Goal: Task Accomplishment & Management: Manage account settings

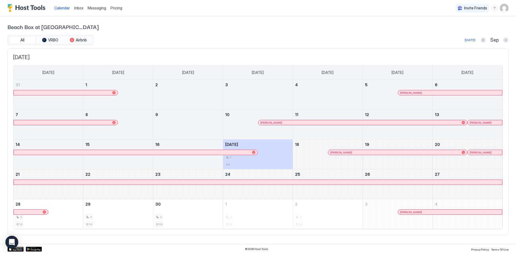
click at [114, 8] on span "Pricing" at bounding box center [116, 8] width 12 height 5
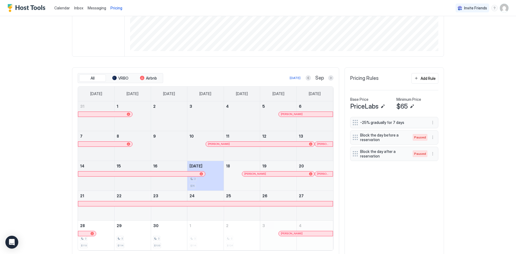
scroll to position [103, 0]
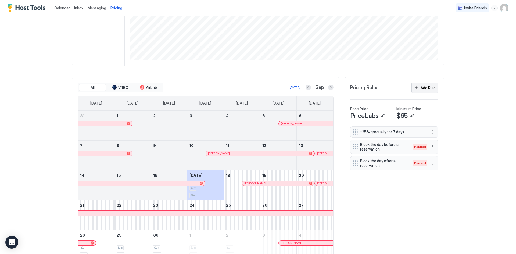
click at [432, 88] on div "Add Rule" at bounding box center [428, 88] width 15 height 6
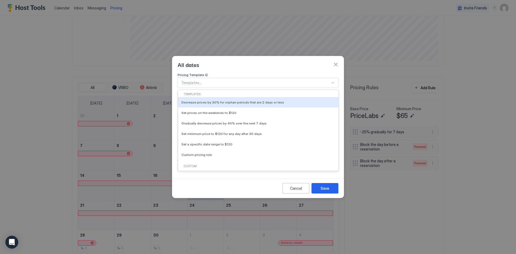
click at [334, 81] on div at bounding box center [333, 83] width 4 height 4
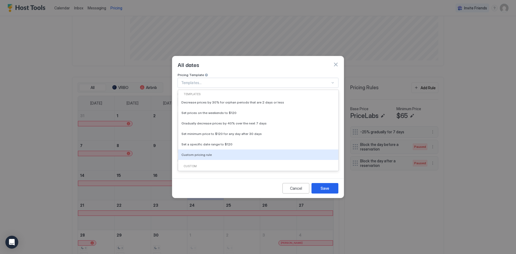
click at [280, 153] on div "Custom pricing rule" at bounding box center [258, 155] width 154 height 4
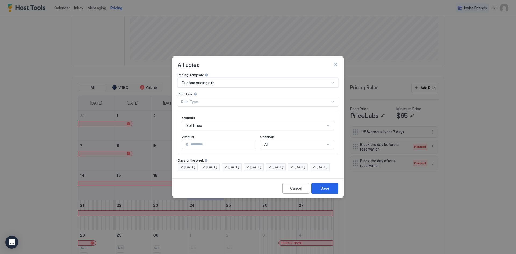
type input "***"
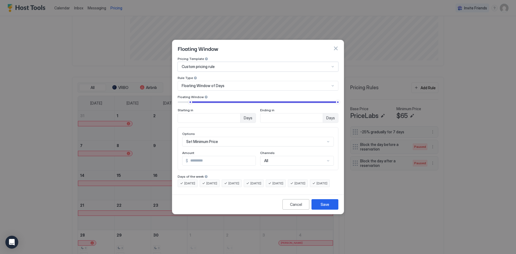
click at [334, 64] on div at bounding box center [332, 66] width 5 height 5
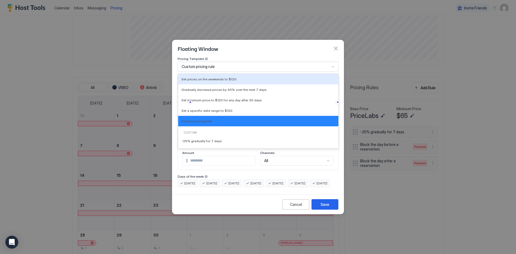
scroll to position [0, 0]
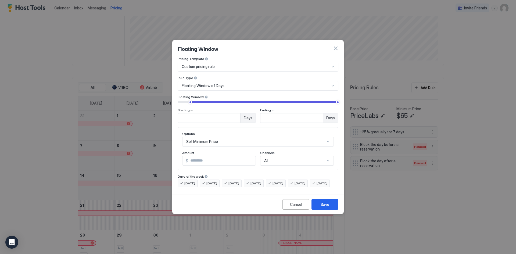
click at [328, 179] on div "[DATE] [DATE] [DATE] [DATE] [DATE] [DATE] [DATE]" at bounding box center [258, 183] width 161 height 8
click at [291, 207] on div "Cancel" at bounding box center [296, 205] width 12 height 6
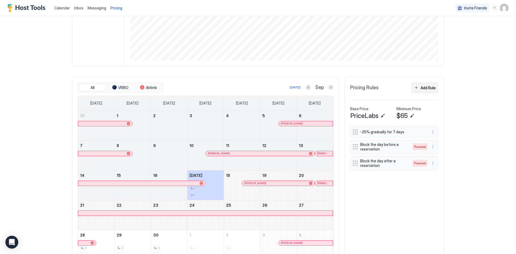
click at [421, 89] on div "Add Rule" at bounding box center [428, 88] width 15 height 6
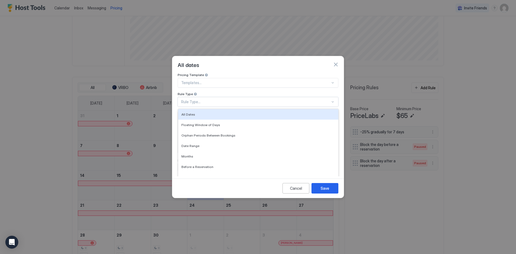
click at [265, 99] on div "Rule Type..." at bounding box center [255, 101] width 149 height 5
click at [243, 113] on div "All Dates" at bounding box center [258, 114] width 160 height 10
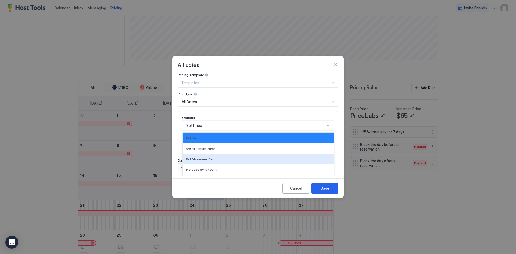
click at [236, 124] on div "17 results available. Use Up and Down to choose options, press Enter to select …" at bounding box center [258, 126] width 152 height 10
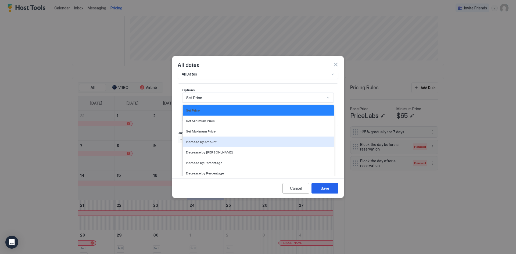
click at [227, 140] on div "Increase by Amount" at bounding box center [258, 142] width 145 height 4
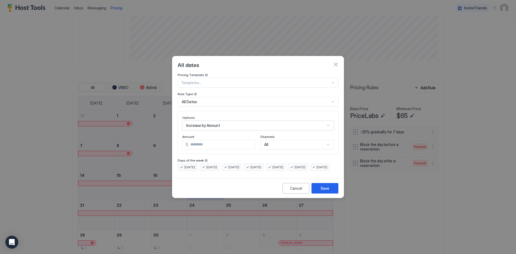
click at [284, 121] on div "option Increase by [PERSON_NAME], selected. Increase by Amount" at bounding box center [258, 126] width 152 height 10
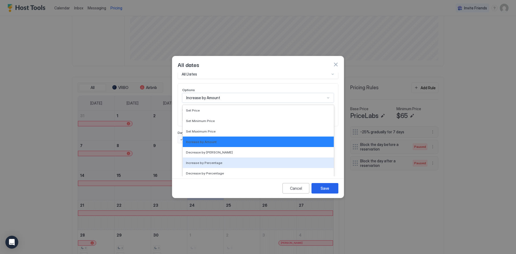
click at [245, 161] on div "Increase by Percentage" at bounding box center [258, 163] width 145 height 4
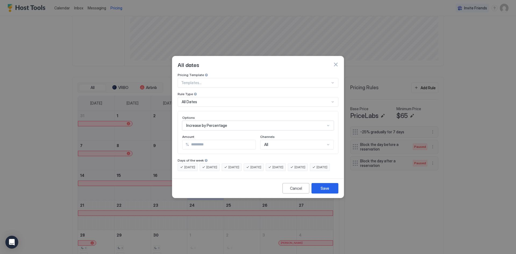
scroll to position [0, 0]
drag, startPoint x: 226, startPoint y: 140, endPoint x: 179, endPoint y: 139, distance: 46.8
click at [179, 139] on div "Options Increase by Percentage Amount % * Channels All" at bounding box center [258, 132] width 161 height 43
type input "**"
click at [315, 142] on div "All" at bounding box center [297, 145] width 74 height 10
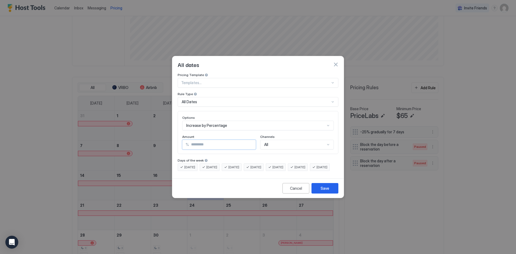
scroll to position [9, 0]
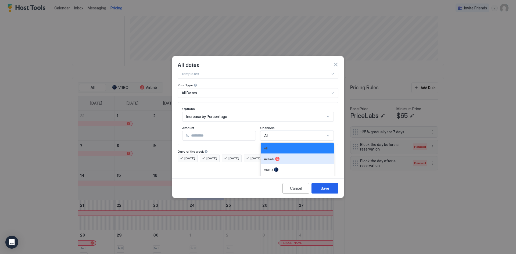
click at [303, 157] on div "Airbnb" at bounding box center [297, 159] width 67 height 4
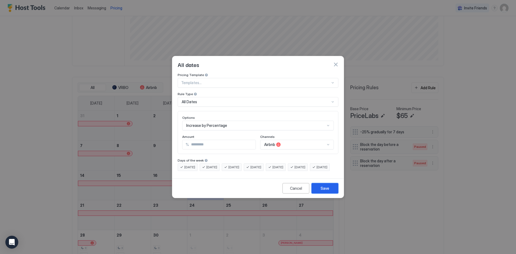
click at [328, 191] on div "Save" at bounding box center [325, 188] width 9 height 6
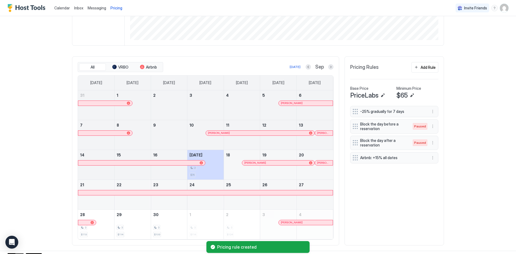
scroll to position [130, 0]
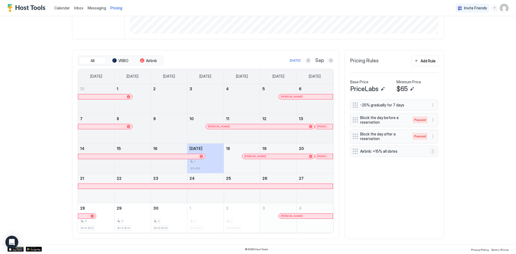
click at [430, 149] on button "More options" at bounding box center [432, 151] width 6 height 6
click at [435, 159] on div "Edit" at bounding box center [436, 159] width 12 height 4
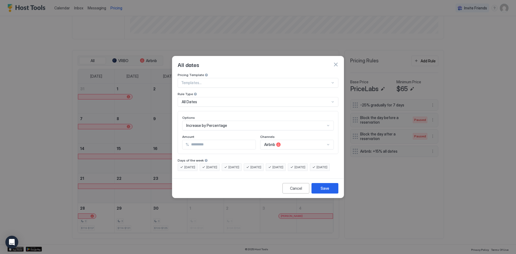
click at [333, 81] on div at bounding box center [333, 83] width 4 height 4
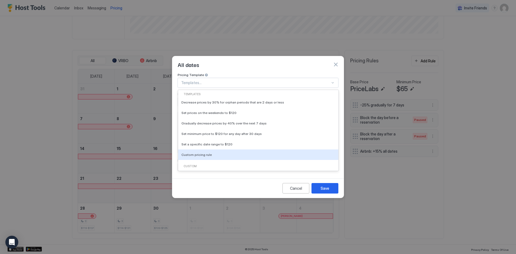
click at [257, 149] on div "Custom pricing rule" at bounding box center [258, 154] width 160 height 10
type input "***"
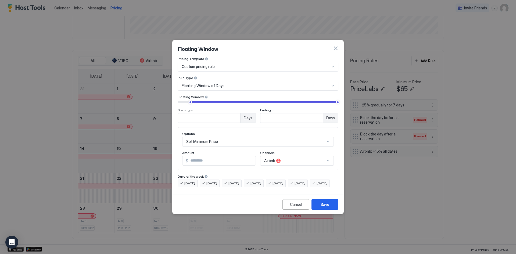
click at [229, 119] on div "Pricing Template Custom pricing rule Rule Type Floating Window of Days Floating…" at bounding box center [258, 122] width 161 height 130
click at [230, 115] on input "**" at bounding box center [209, 117] width 62 height 9
drag, startPoint x: 190, startPoint y: 114, endPoint x: 174, endPoint y: 113, distance: 16.1
click at [174, 113] on div "Pricing Template Custom pricing rule Rule Type Floating Window of Days Floating…" at bounding box center [257, 125] width 171 height 136
click at [221, 113] on input "**" at bounding box center [209, 117] width 62 height 9
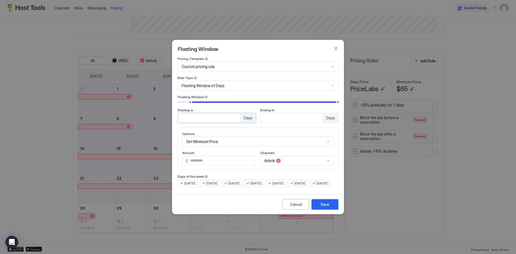
drag, startPoint x: 202, startPoint y: 113, endPoint x: 182, endPoint y: 113, distance: 20.4
click at [182, 113] on input "**" at bounding box center [209, 117] width 62 height 9
type input "**"
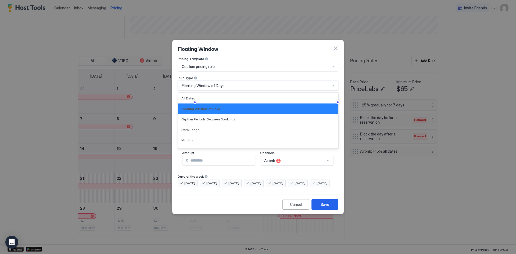
click at [234, 83] on div "Floating Window of Days" at bounding box center [258, 86] width 161 height 10
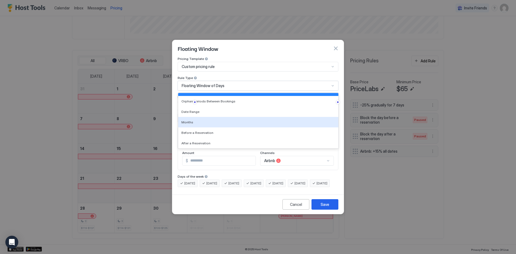
scroll to position [0, 0]
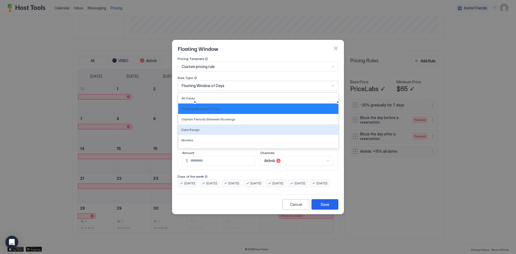
click at [201, 128] on div "Date Range" at bounding box center [258, 130] width 154 height 4
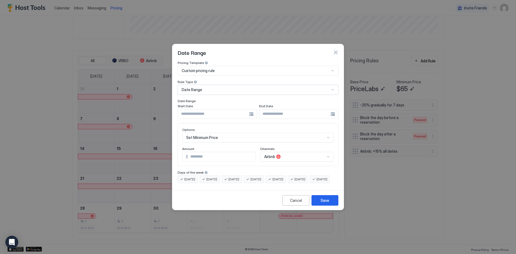
click at [254, 110] on div at bounding box center [217, 114] width 79 height 10
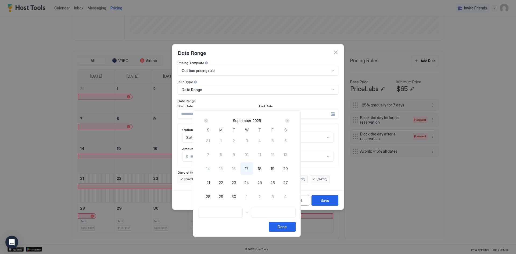
click at [289, 120] on div "Next" at bounding box center [287, 121] width 4 height 4
click at [223, 197] on span "27" at bounding box center [221, 197] width 5 height 6
type input "**********"
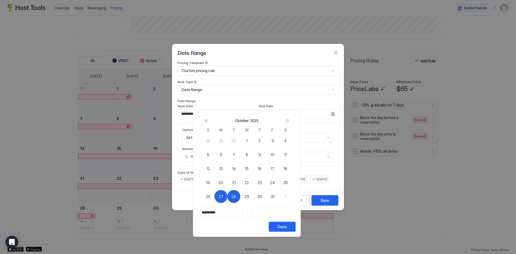
click at [330, 108] on div at bounding box center [258, 127] width 516 height 254
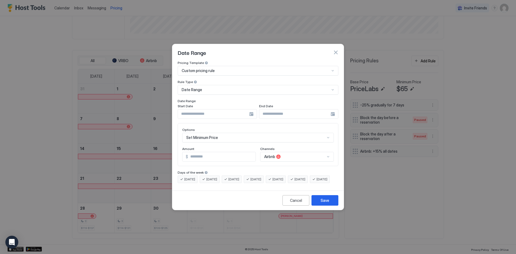
click at [330, 110] on input "Input Field" at bounding box center [294, 113] width 71 height 9
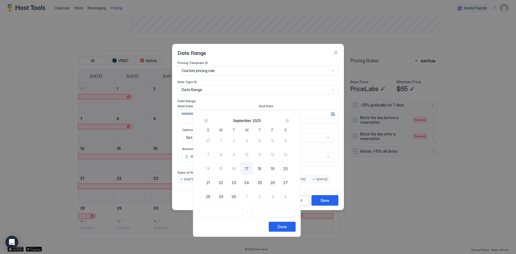
click at [289, 121] on div "Next" at bounding box center [287, 121] width 4 height 4
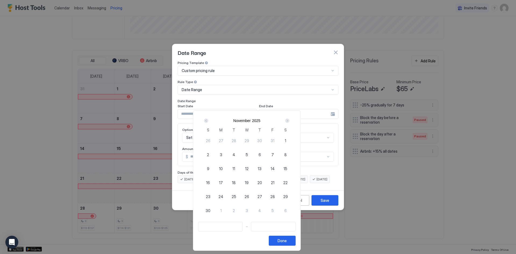
click at [289, 121] on div "Next" at bounding box center [287, 121] width 4 height 4
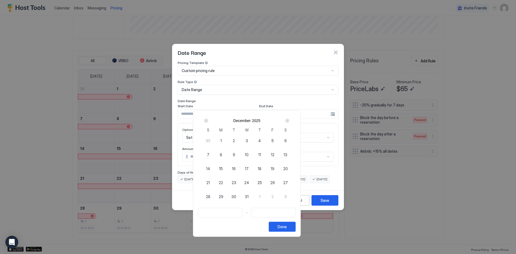
click at [289, 121] on div "Next" at bounding box center [287, 121] width 4 height 4
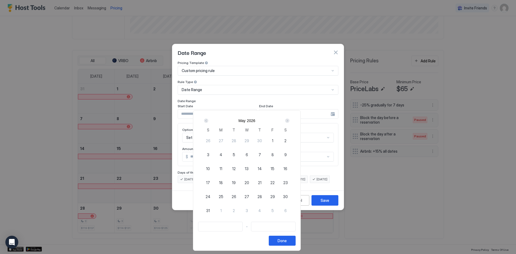
click at [289, 121] on div "Next" at bounding box center [287, 121] width 4 height 4
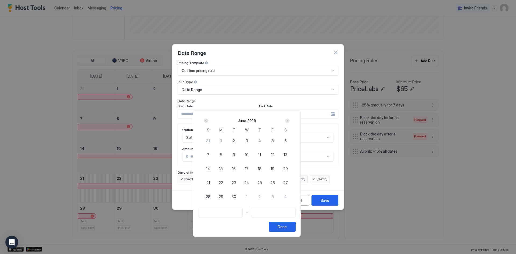
click at [289, 121] on div "Next" at bounding box center [287, 121] width 4 height 4
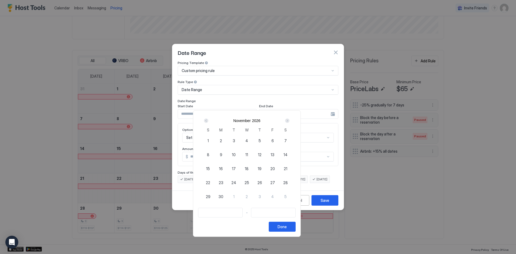
click at [289, 121] on div "Next" at bounding box center [287, 121] width 4 height 4
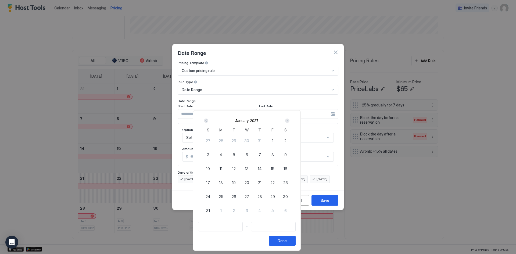
click at [289, 121] on div "Next" at bounding box center [287, 121] width 4 height 4
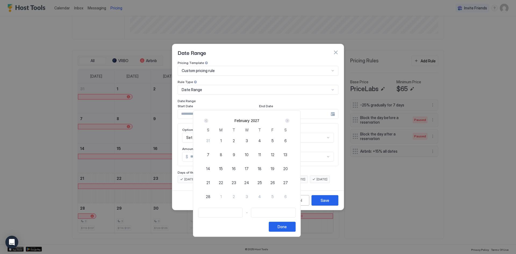
click at [289, 121] on div "Next" at bounding box center [287, 121] width 4 height 4
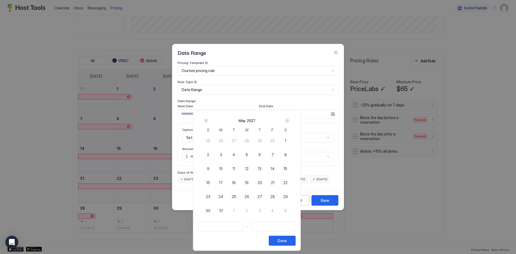
click at [289, 121] on div "Next" at bounding box center [287, 121] width 4 height 4
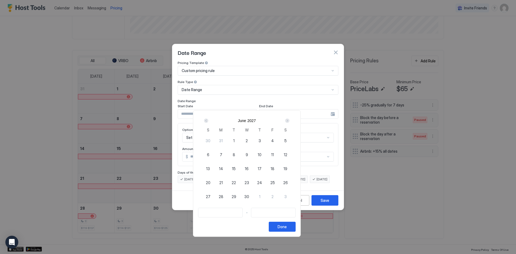
click at [289, 121] on div "Next" at bounding box center [287, 121] width 4 height 4
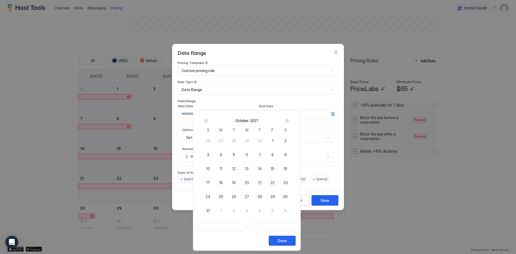
click at [289, 121] on div "Next" at bounding box center [287, 121] width 4 height 4
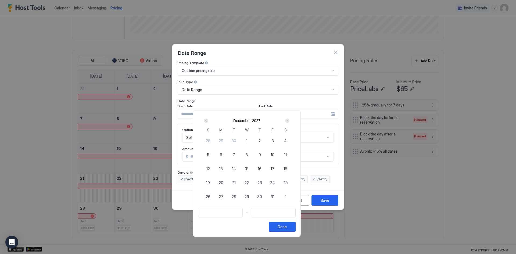
click at [289, 121] on div "Next" at bounding box center [287, 121] width 4 height 4
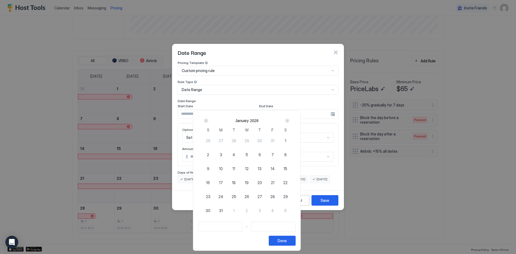
click at [289, 121] on div "Next" at bounding box center [287, 121] width 4 height 4
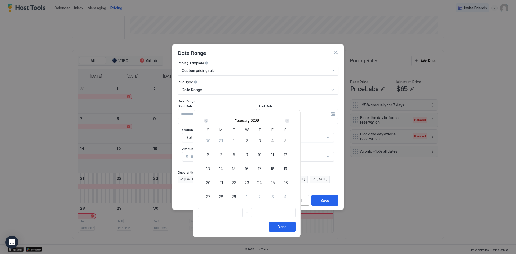
click at [289, 121] on div "Next" at bounding box center [287, 121] width 4 height 4
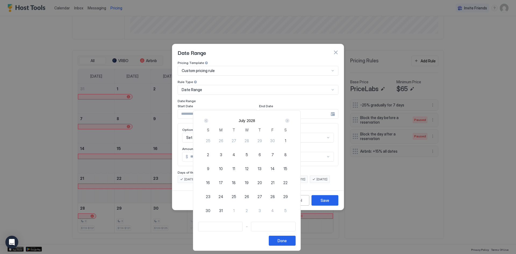
click at [289, 121] on div "Next" at bounding box center [287, 121] width 4 height 4
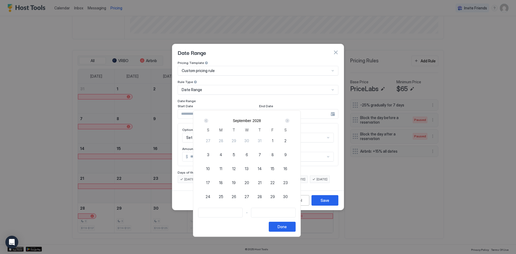
click at [289, 121] on div "Next" at bounding box center [287, 121] width 4 height 4
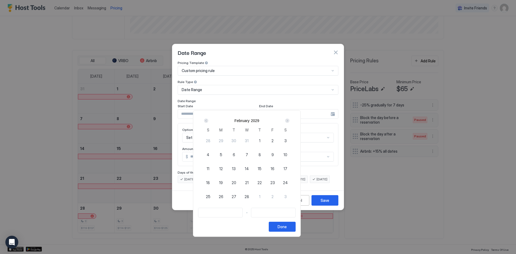
click at [289, 121] on div "Next" at bounding box center [287, 121] width 4 height 4
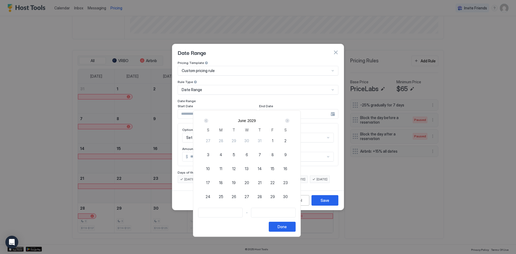
click at [289, 121] on div "Next" at bounding box center [287, 121] width 4 height 4
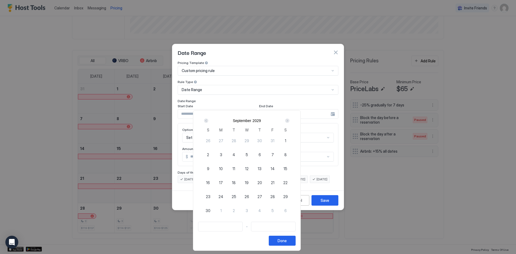
click at [289, 121] on div "Next" at bounding box center [287, 121] width 4 height 4
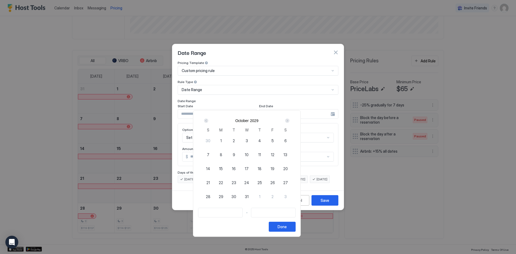
click at [289, 121] on div "Next" at bounding box center [287, 121] width 4 height 4
click at [289, 122] on div "Next" at bounding box center [287, 121] width 4 height 4
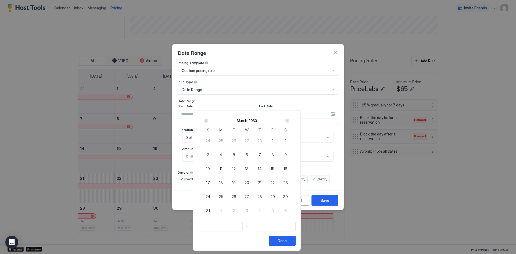
click at [289, 122] on div "Next" at bounding box center [287, 121] width 4 height 4
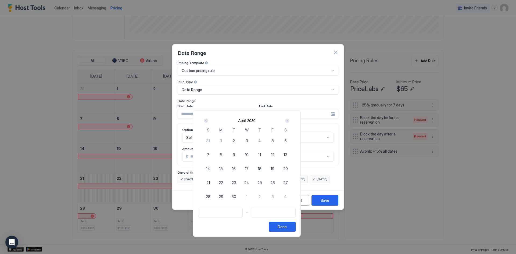
click at [289, 122] on div "Next" at bounding box center [287, 121] width 4 height 4
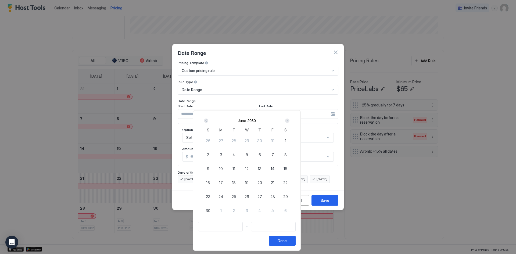
click at [289, 122] on div "Next" at bounding box center [287, 121] width 4 height 4
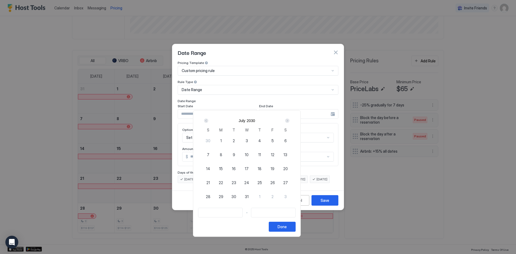
click at [289, 122] on div "Next" at bounding box center [287, 121] width 4 height 4
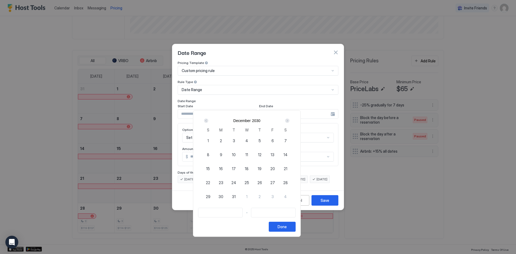
click at [289, 122] on div "Next" at bounding box center [287, 121] width 4 height 4
click at [208, 121] on div "Prev" at bounding box center [206, 121] width 4 height 4
click at [236, 196] on span "31" at bounding box center [234, 197] width 4 height 6
type input "**********"
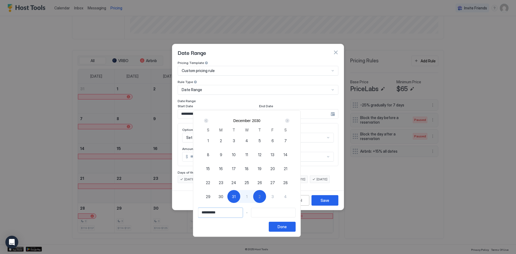
drag, startPoint x: 235, startPoint y: 212, endPoint x: 162, endPoint y: 204, distance: 72.7
click at [162, 204] on div "**********" at bounding box center [258, 127] width 516 height 254
click at [274, 212] on input "Input Field" at bounding box center [273, 212] width 44 height 9
drag, startPoint x: 245, startPoint y: 212, endPoint x: 158, endPoint y: 203, distance: 87.2
click at [158, 203] on div "**********" at bounding box center [258, 127] width 516 height 254
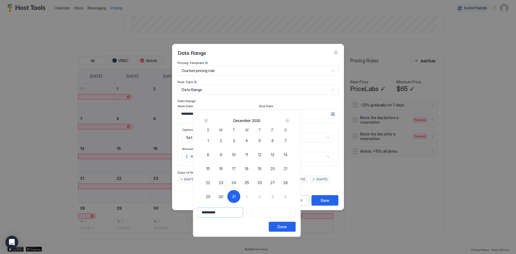
click at [240, 196] on div "31" at bounding box center [233, 196] width 13 height 13
click at [236, 197] on span "31" at bounding box center [234, 197] width 4 height 6
click at [270, 213] on input "Input Field" at bounding box center [273, 212] width 44 height 9
type input "**********"
click at [247, 196] on span "1" at bounding box center [246, 197] width 1 height 6
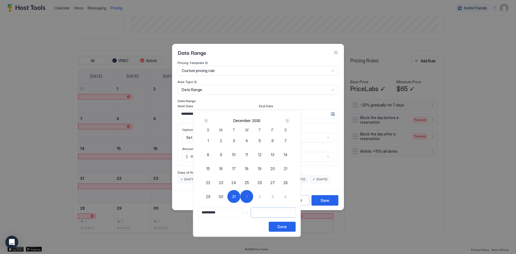
type input "**********"
drag, startPoint x: 239, startPoint y: 213, endPoint x: 196, endPoint y: 209, distance: 43.4
click at [196, 209] on div "**********" at bounding box center [247, 173] width 108 height 127
click at [287, 227] on div "Done" at bounding box center [282, 227] width 9 height 6
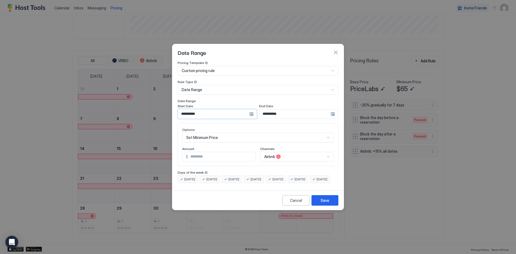
click at [217, 110] on input "**********" at bounding box center [213, 113] width 71 height 9
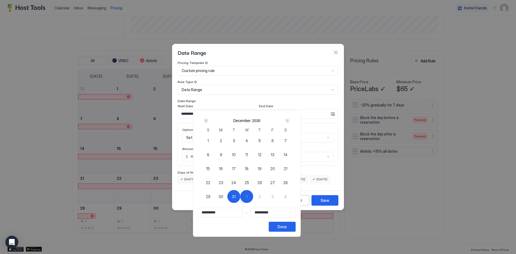
click at [208, 120] on div "Prev" at bounding box center [206, 121] width 4 height 4
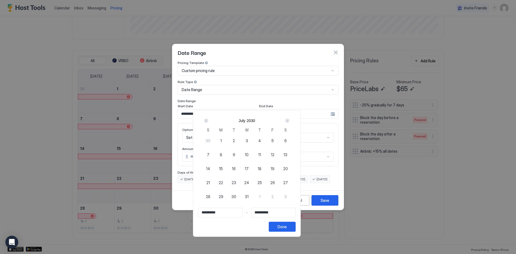
click at [208, 120] on div "Prev" at bounding box center [206, 121] width 4 height 4
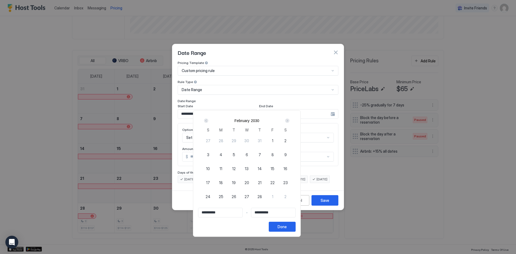
click at [208, 120] on div "Prev" at bounding box center [206, 121] width 4 height 4
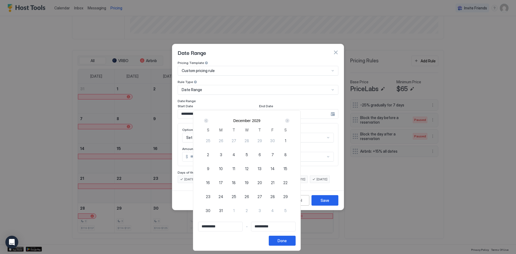
click at [208, 120] on div "Prev" at bounding box center [206, 121] width 4 height 4
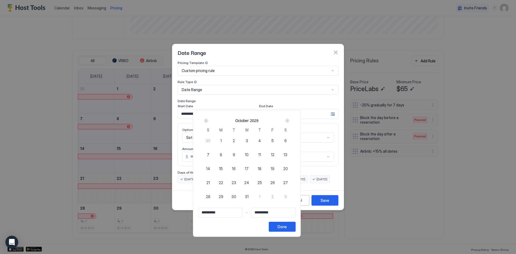
click at [208, 120] on div "Prev" at bounding box center [206, 121] width 4 height 4
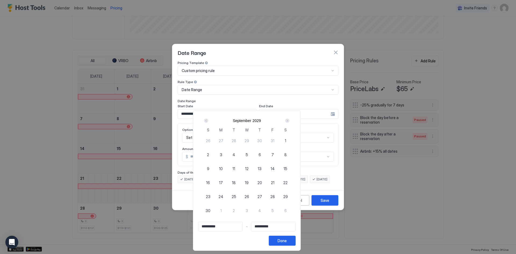
click at [208, 120] on div "Prev" at bounding box center [206, 121] width 4 height 4
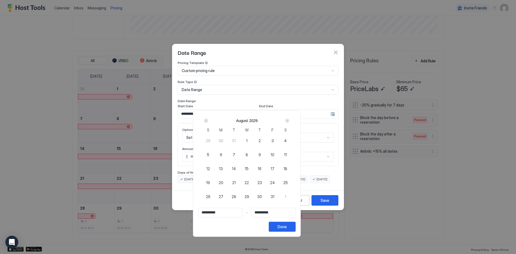
click at [208, 120] on div "Prev" at bounding box center [206, 121] width 4 height 4
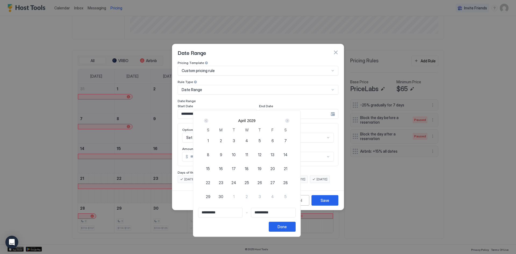
click at [208, 120] on div "Prev" at bounding box center [206, 121] width 4 height 4
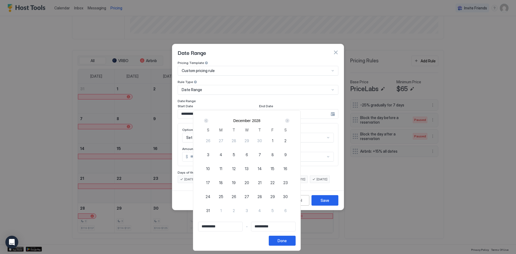
click at [208, 120] on div "Prev" at bounding box center [206, 121] width 4 height 4
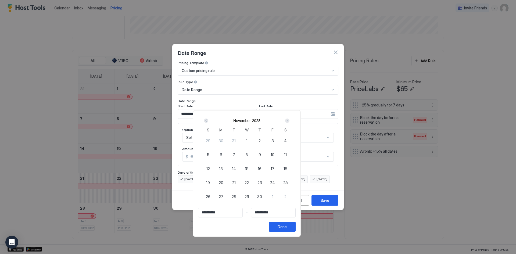
click at [208, 120] on div "Prev" at bounding box center [206, 121] width 4 height 4
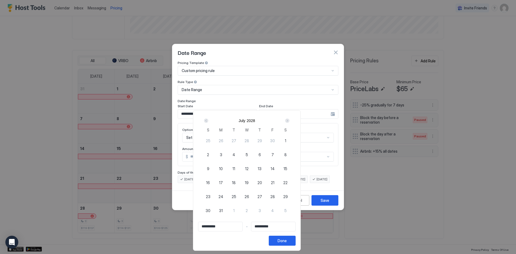
click at [208, 120] on div "Prev" at bounding box center [206, 121] width 4 height 4
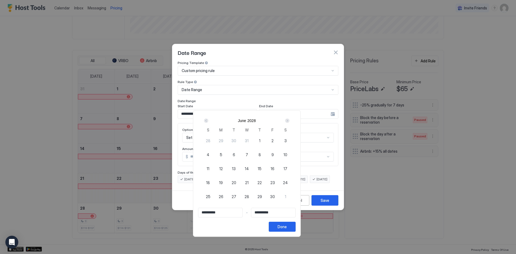
click at [208, 120] on div "Prev" at bounding box center [206, 121] width 4 height 4
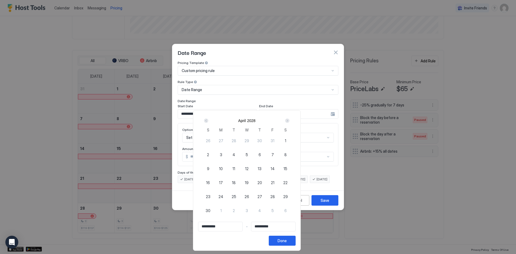
click at [208, 120] on div "Prev" at bounding box center [206, 121] width 4 height 4
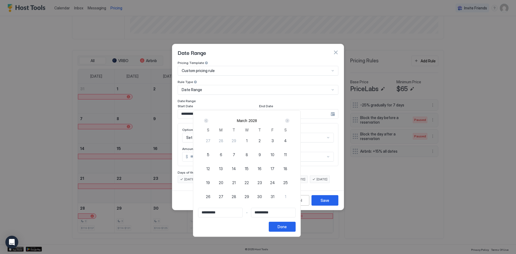
click at [208, 120] on div "Prev" at bounding box center [206, 121] width 4 height 4
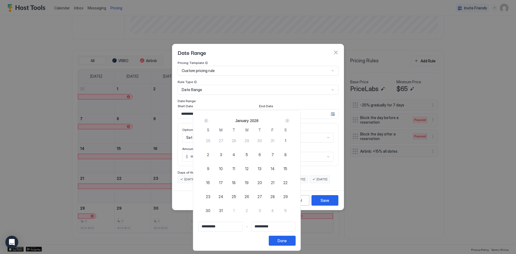
click at [208, 120] on div "Prev" at bounding box center [206, 121] width 4 height 4
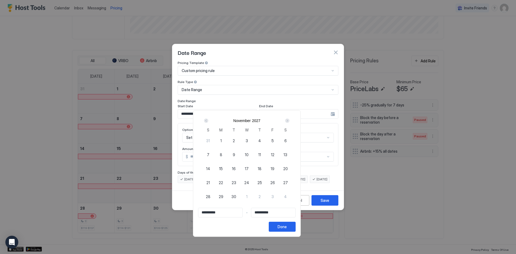
click at [208, 120] on div "Prev" at bounding box center [206, 121] width 4 height 4
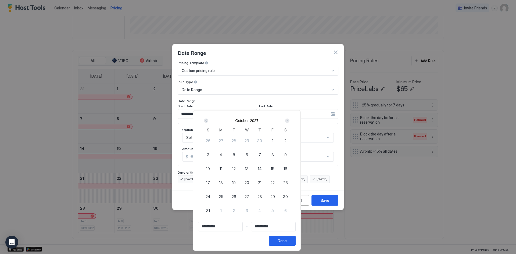
click at [208, 120] on div "Prev" at bounding box center [206, 121] width 4 height 4
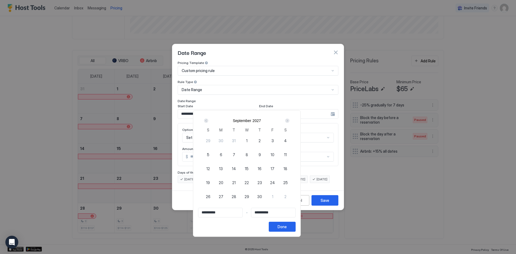
click at [208, 120] on div "Prev" at bounding box center [206, 121] width 4 height 4
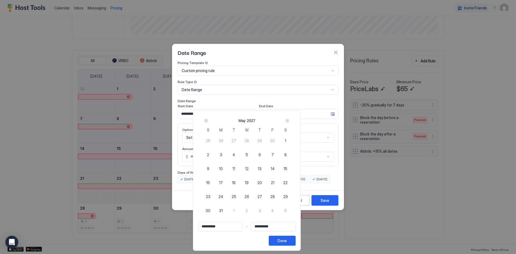
click at [208, 120] on div "Prev" at bounding box center [206, 121] width 4 height 4
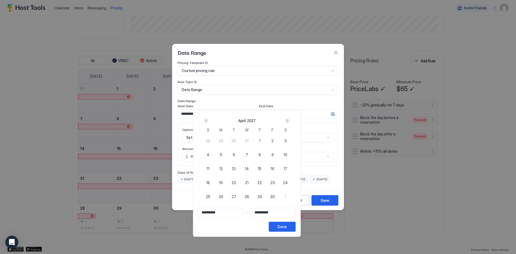
click at [208, 120] on div "Prev" at bounding box center [206, 121] width 4 height 4
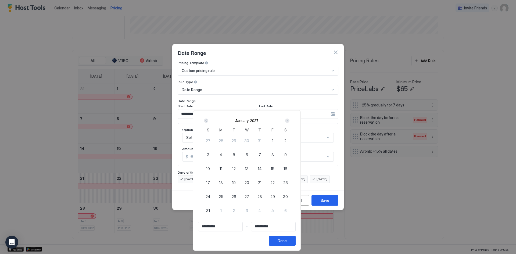
click at [208, 120] on div "Prev" at bounding box center [206, 121] width 4 height 4
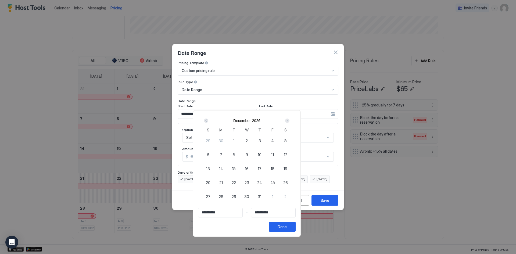
click at [208, 120] on div "Prev" at bounding box center [206, 121] width 4 height 4
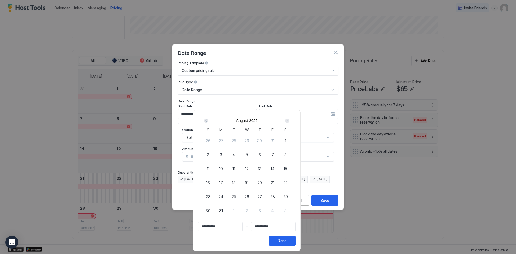
click at [208, 120] on div "Prev" at bounding box center [206, 121] width 4 height 4
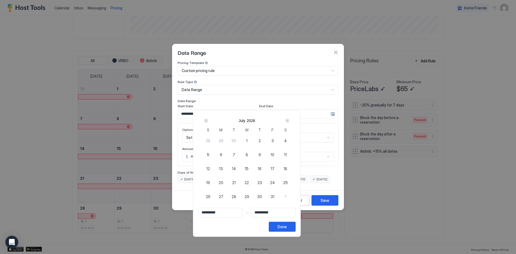
click at [208, 120] on div "Prev" at bounding box center [206, 121] width 4 height 4
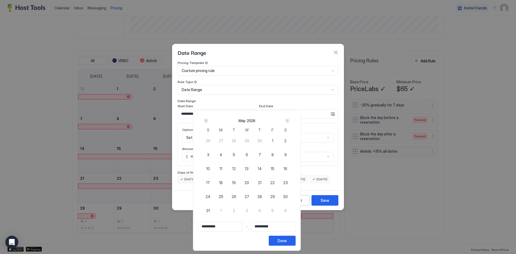
click at [208, 120] on div "Prev" at bounding box center [206, 121] width 4 height 4
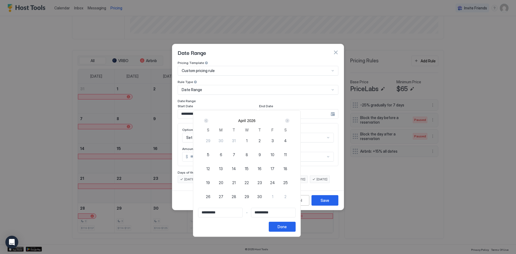
click at [208, 120] on div "Prev" at bounding box center [206, 121] width 4 height 4
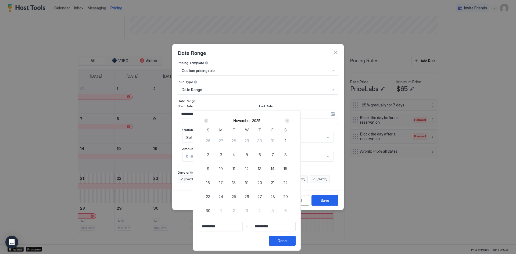
click at [208, 120] on div "Prev" at bounding box center [206, 121] width 4 height 4
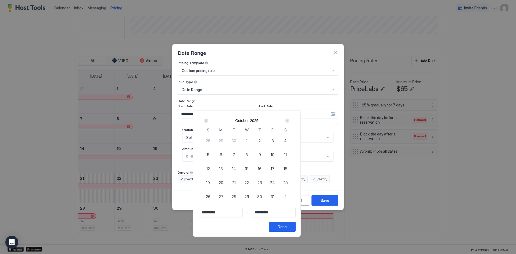
click at [227, 196] on div "27" at bounding box center [220, 196] width 13 height 13
type input "**********"
click at [287, 228] on div "Done" at bounding box center [282, 227] width 9 height 6
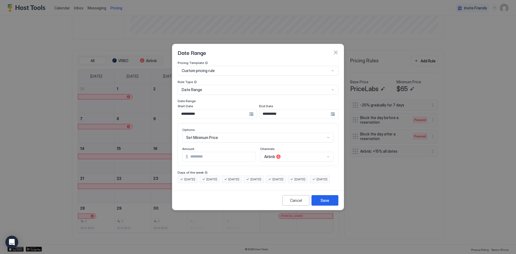
click at [251, 135] on div "Set Minimum Price" at bounding box center [258, 138] width 152 height 10
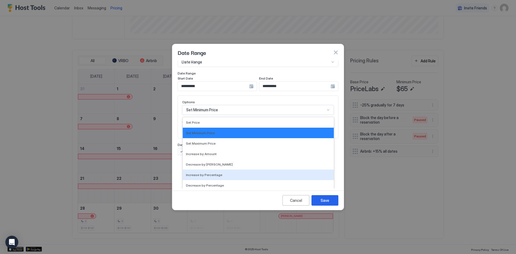
click at [231, 173] on div "Increase by Percentage" at bounding box center [258, 175] width 145 height 4
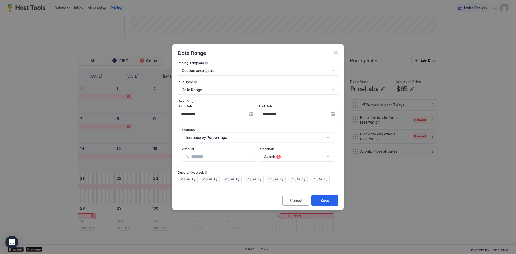
scroll to position [0, 0]
drag, startPoint x: 211, startPoint y: 155, endPoint x: 184, endPoint y: 157, distance: 27.8
click at [184, 157] on div "Options Increase by Percentage Amount % *** Channels Airbnb" at bounding box center [258, 144] width 161 height 43
type input "**"
click at [334, 206] on button "Save" at bounding box center [324, 200] width 27 height 10
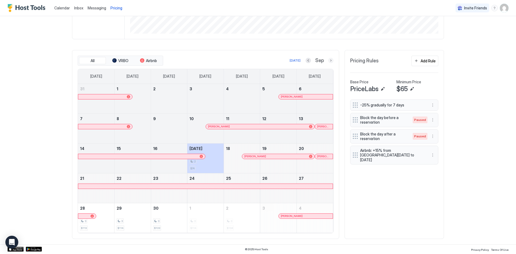
click at [331, 59] on button "Next month" at bounding box center [330, 60] width 5 height 5
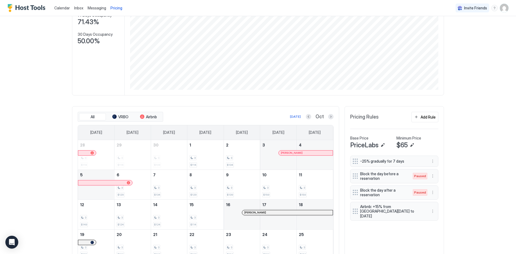
scroll to position [81, 0]
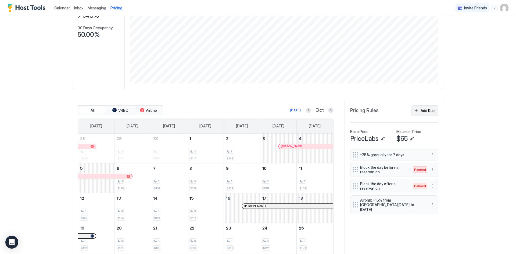
click at [422, 111] on div "Add Rule" at bounding box center [428, 111] width 15 height 6
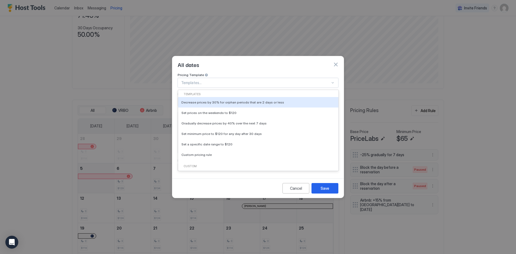
click at [285, 80] on div at bounding box center [255, 82] width 149 height 5
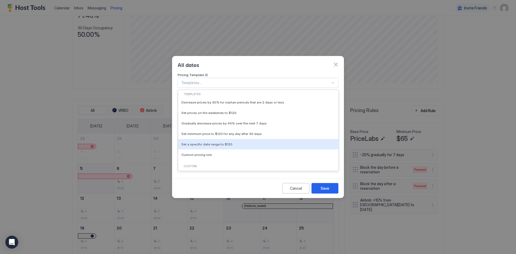
scroll to position [22, 0]
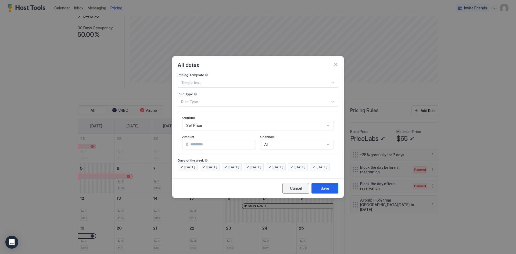
click at [303, 193] on button "Cancel" at bounding box center [295, 188] width 27 height 10
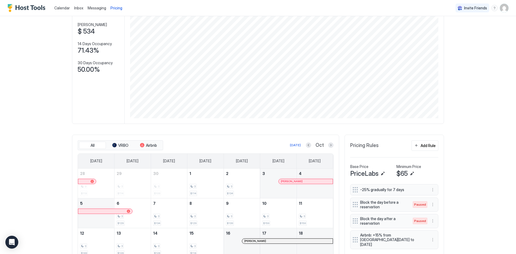
scroll to position [0, 0]
